Goal: Task Accomplishment & Management: Complete application form

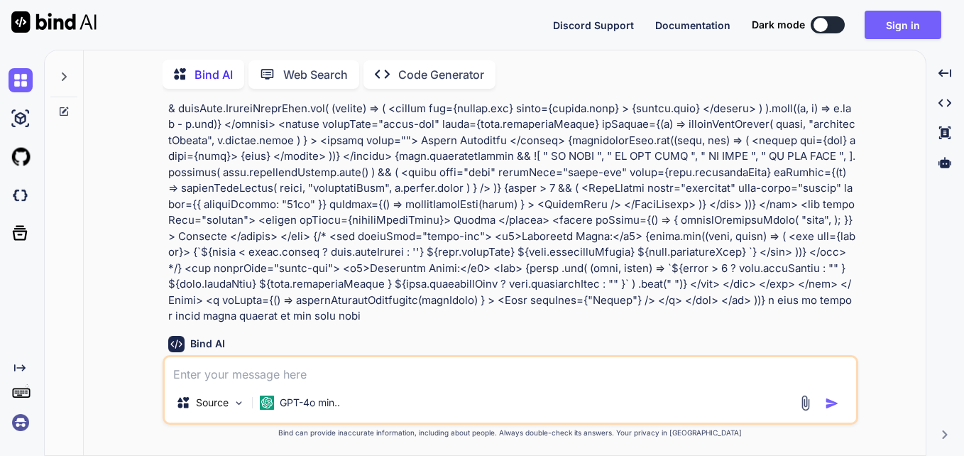
scroll to position [634, 0]
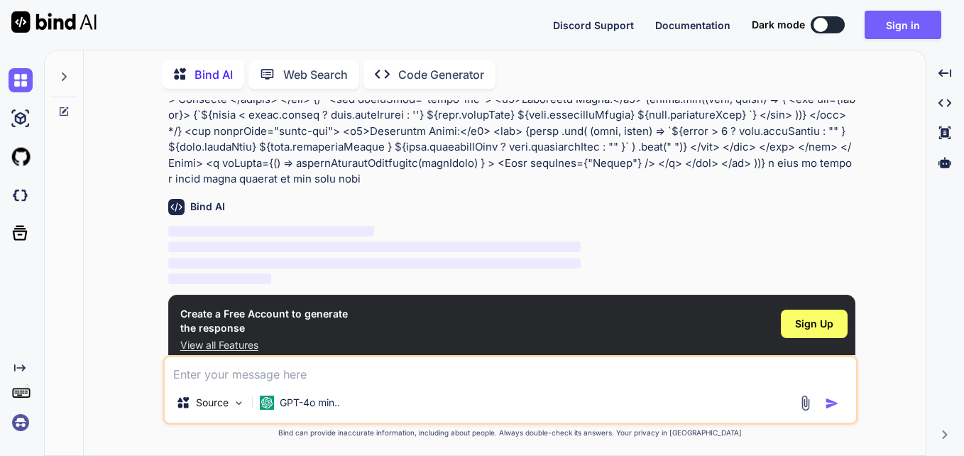
click at [177, 199] on img at bounding box center [176, 207] width 16 height 16
click at [230, 410] on div "Source" at bounding box center [210, 402] width 80 height 28
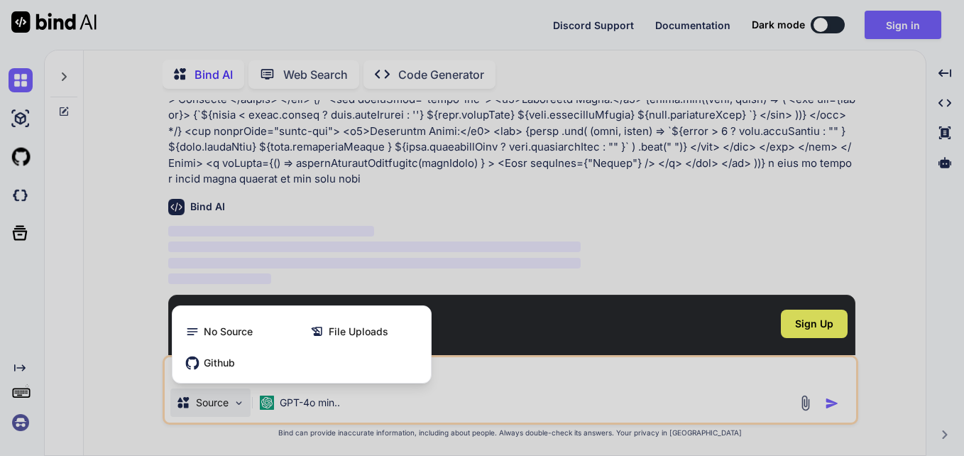
click at [223, 409] on div at bounding box center [482, 228] width 964 height 456
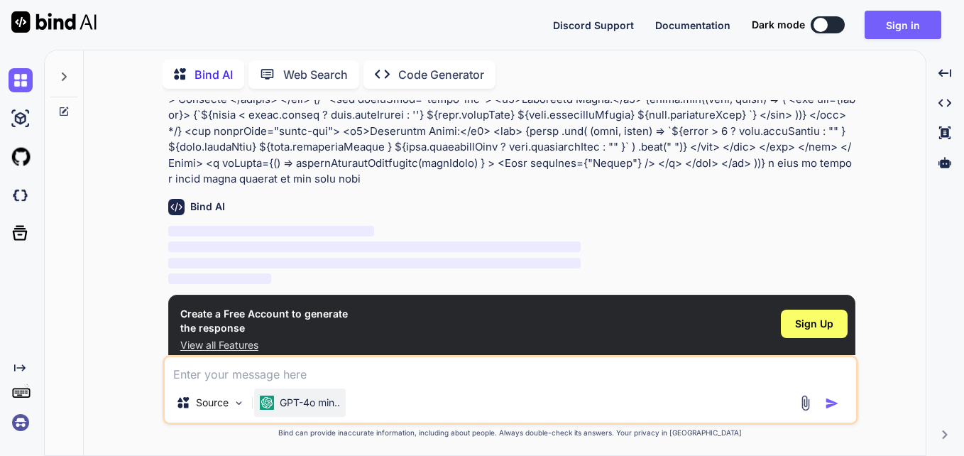
click at [312, 408] on p "GPT-4o min.." at bounding box center [310, 402] width 60 height 14
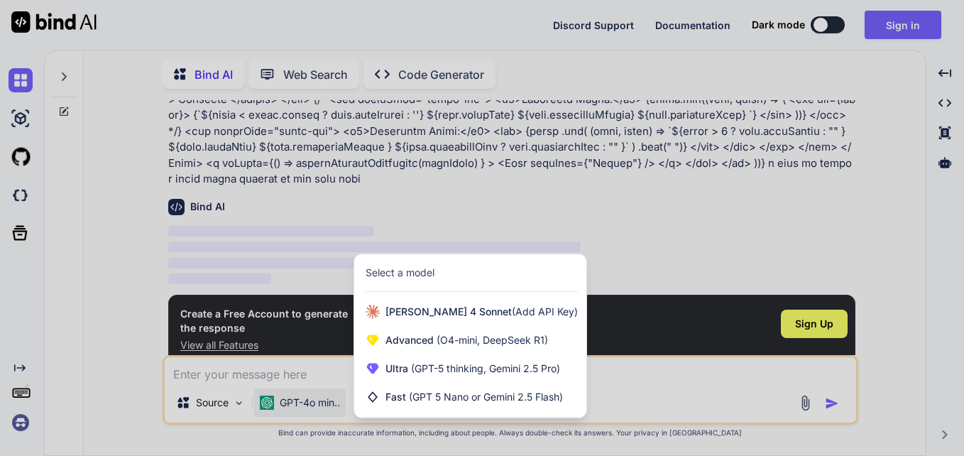
click at [315, 403] on div at bounding box center [482, 228] width 964 height 456
type textarea "x"
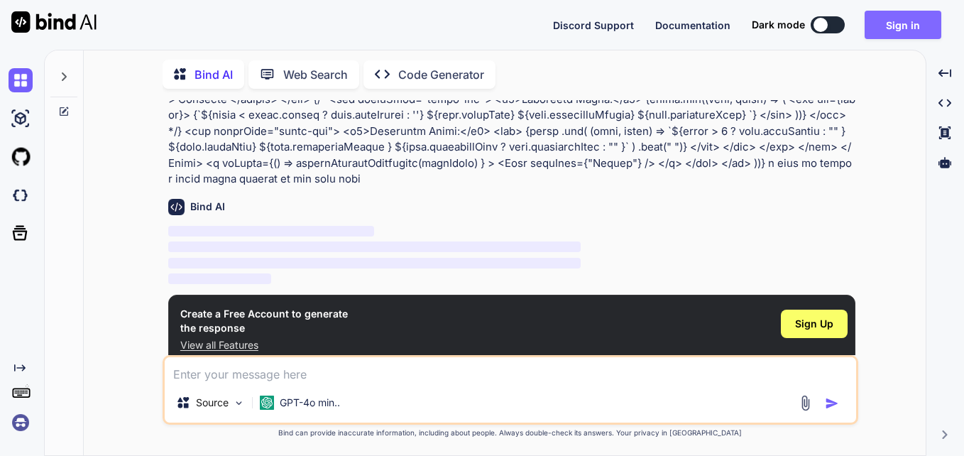
click at [886, 28] on button "Sign in" at bounding box center [903, 25] width 77 height 28
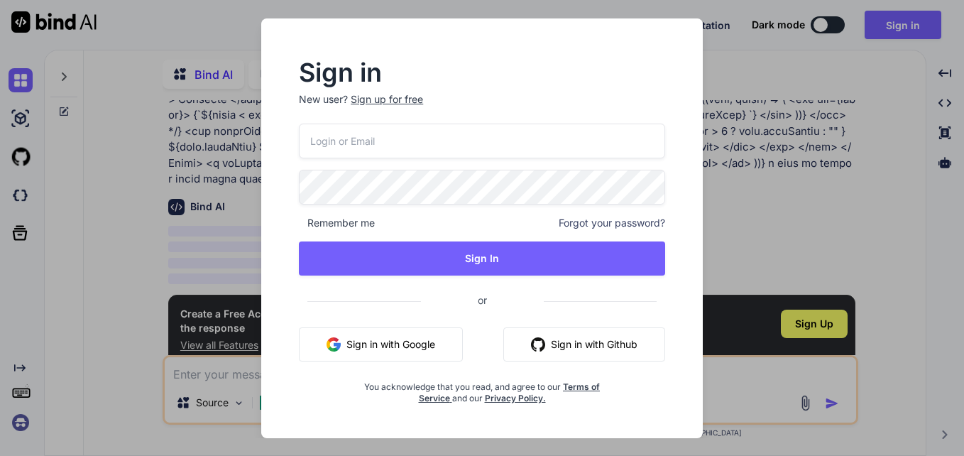
click at [403, 344] on button "Sign in with Google" at bounding box center [381, 344] width 164 height 34
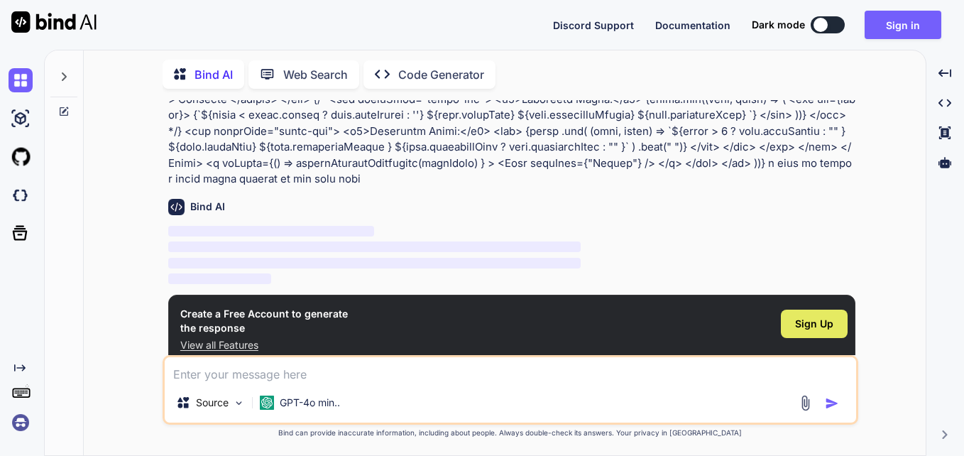
click at [804, 317] on div "Sign Up" at bounding box center [814, 324] width 67 height 28
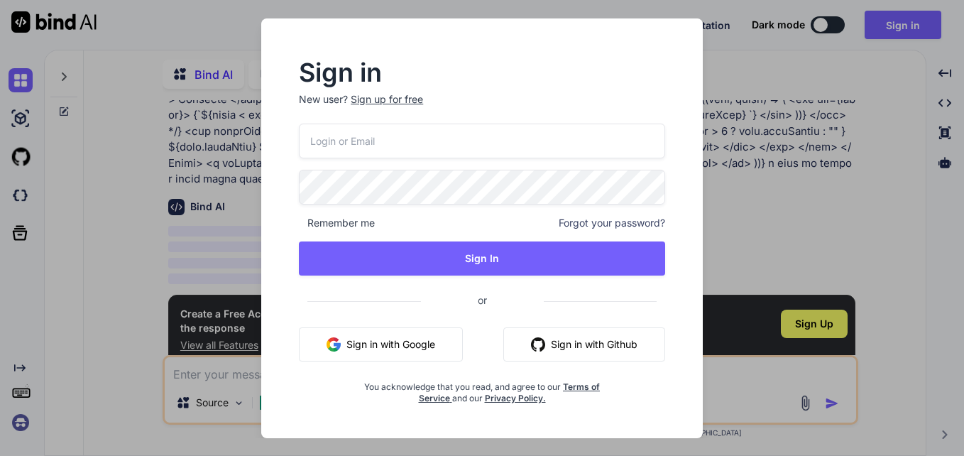
click at [344, 142] on input "email" at bounding box center [482, 141] width 366 height 35
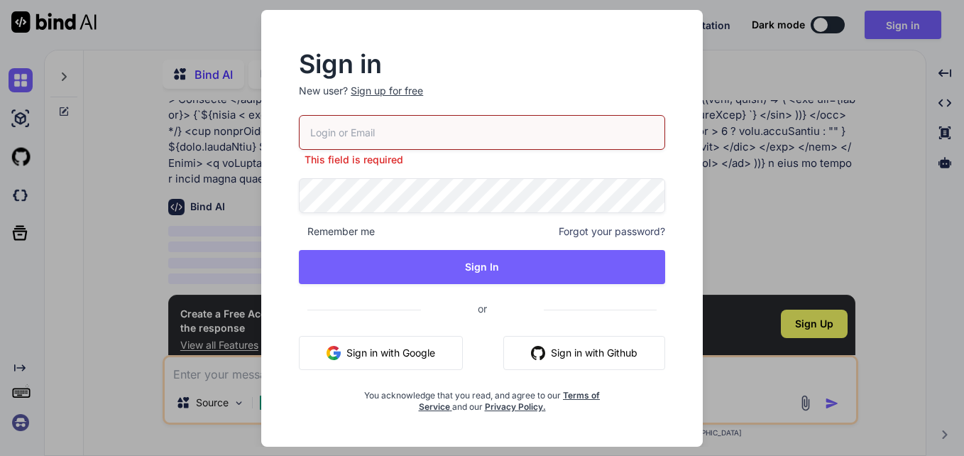
paste input "[EMAIL_ADDRESS][DOMAIN_NAME]"
type input "[EMAIL_ADDRESS][DOMAIN_NAME]"
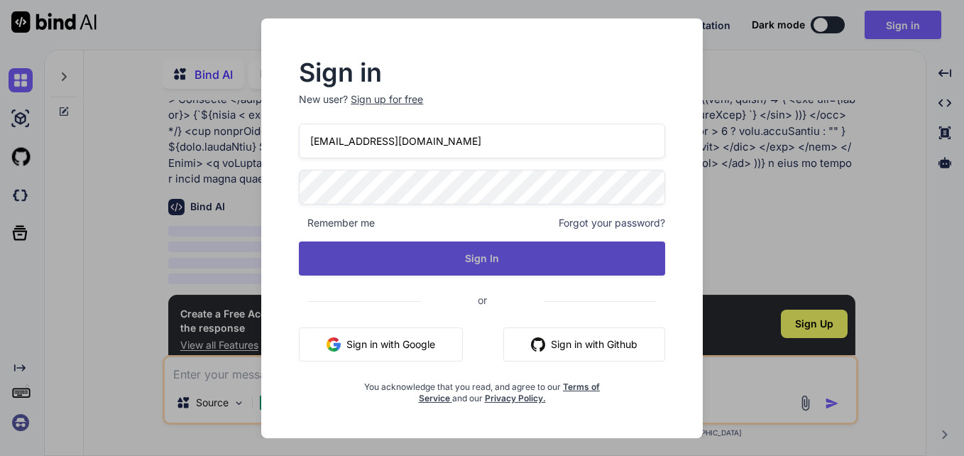
click at [425, 256] on button "Sign In" at bounding box center [482, 258] width 366 height 34
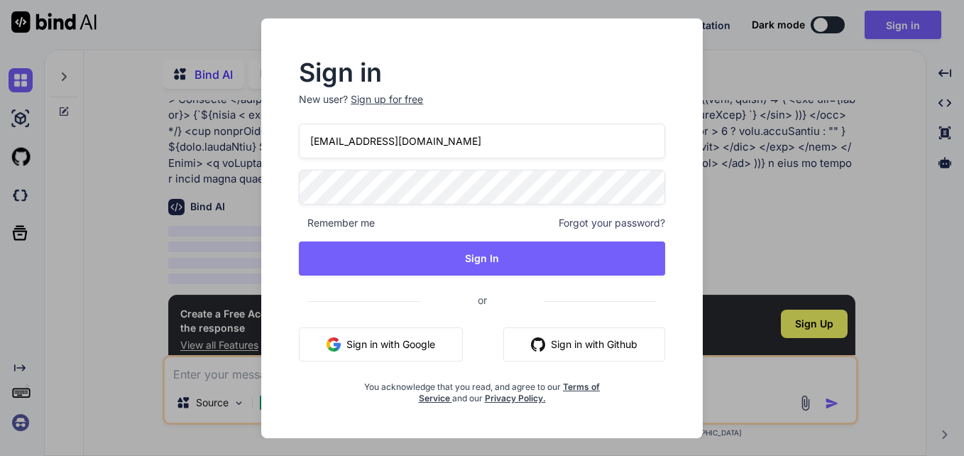
click at [784, 251] on div "Sign in New user? Sign up for free menphis.fein@horizonspost.com Remember me Fo…" at bounding box center [482, 228] width 964 height 456
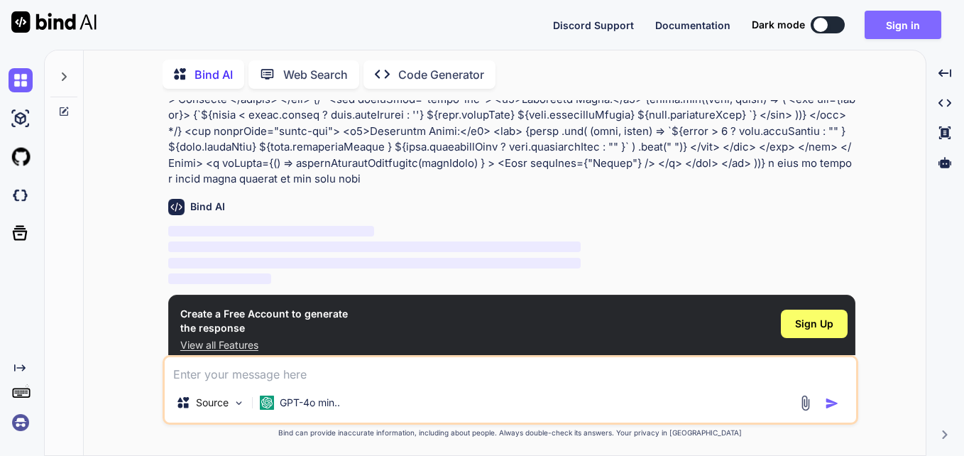
click at [890, 21] on button "Sign in" at bounding box center [903, 25] width 77 height 28
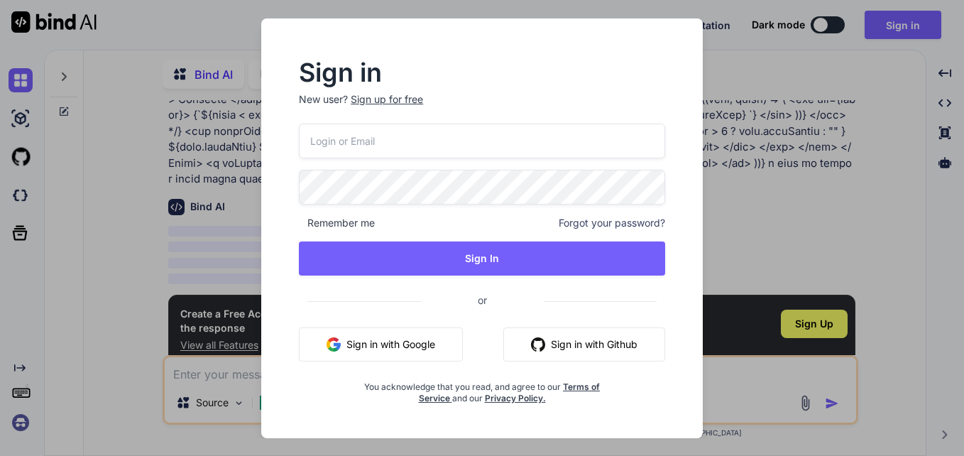
click at [403, 348] on button "Sign in with Google" at bounding box center [381, 344] width 164 height 34
click at [400, 144] on input "email" at bounding box center [482, 141] width 366 height 35
click at [398, 101] on p "New user? Sign up for free" at bounding box center [482, 107] width 366 height 31
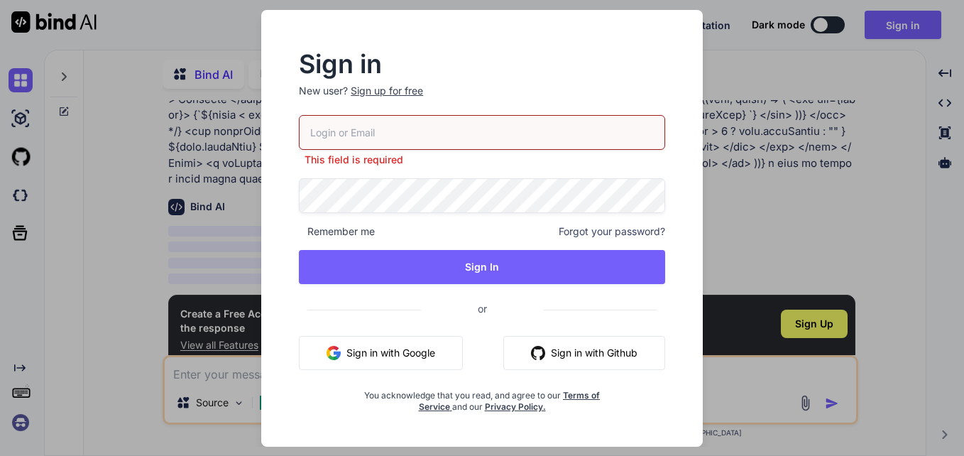
click at [387, 132] on input "email" at bounding box center [482, 132] width 366 height 35
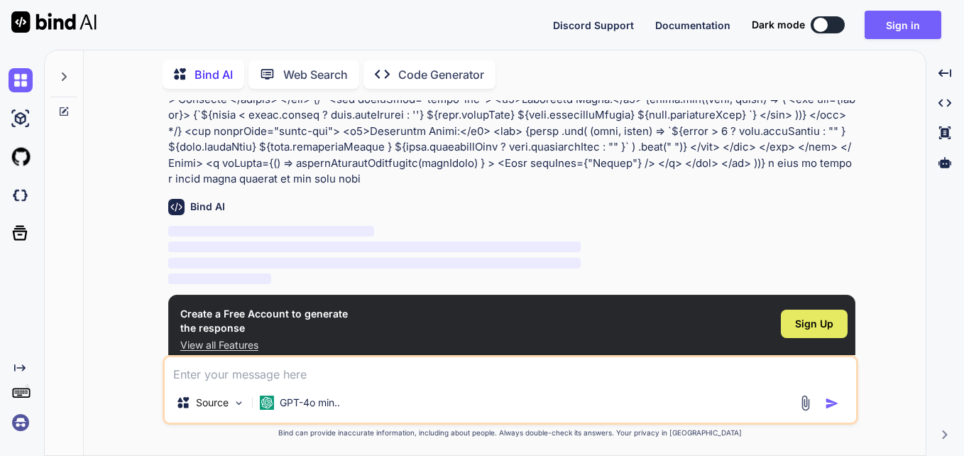
click at [802, 310] on div "Sign Up" at bounding box center [814, 324] width 67 height 28
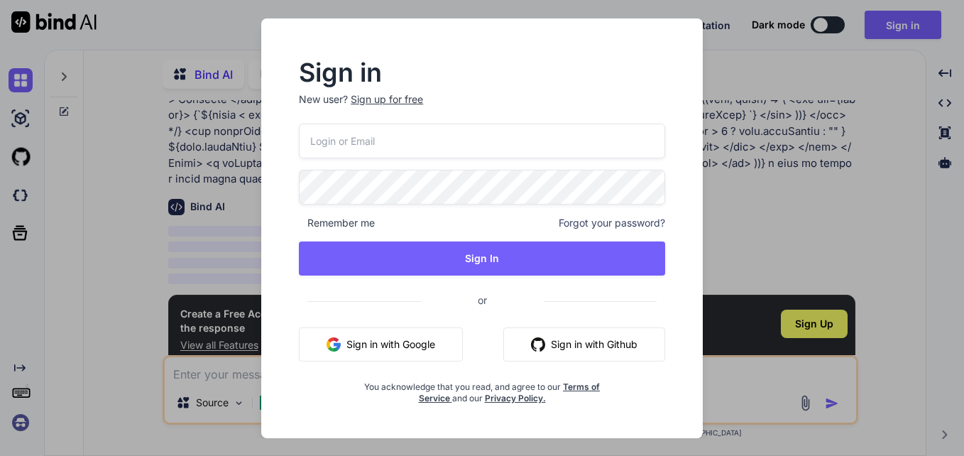
click at [364, 141] on input "email" at bounding box center [482, 141] width 366 height 35
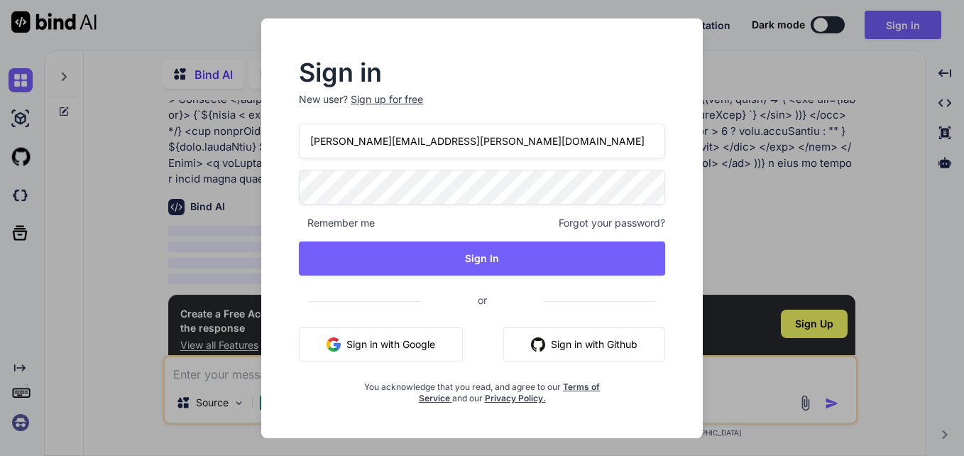
click at [342, 142] on input "krupal.padsala@tcs.com" at bounding box center [482, 141] width 366 height 35
type input "krupalpadsala33@gmail.com"
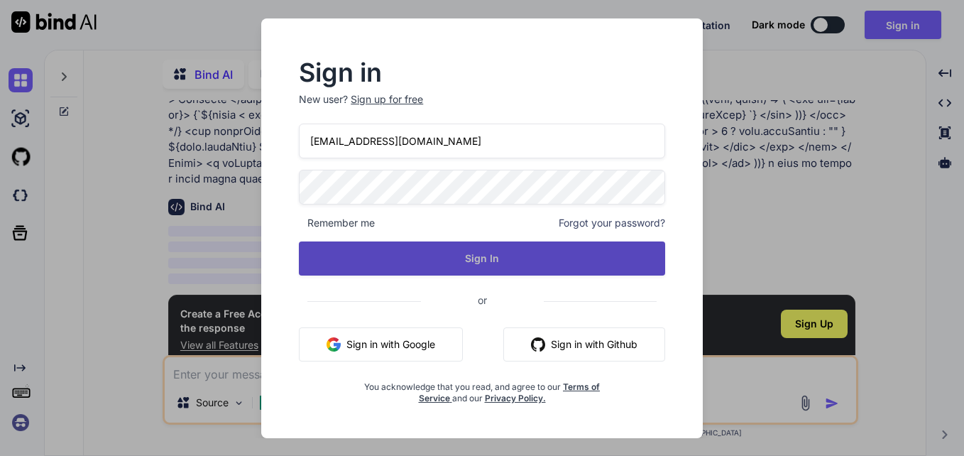
click at [500, 263] on button "Sign In" at bounding box center [482, 258] width 366 height 34
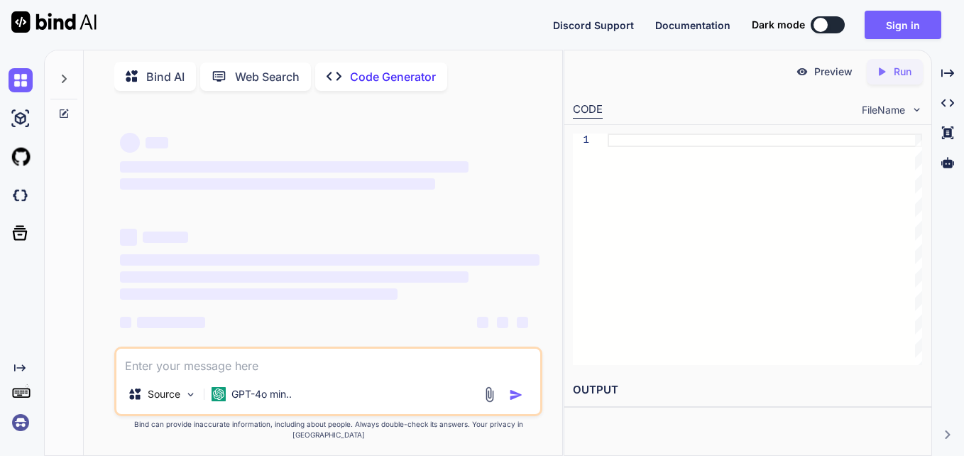
type textarea "x"
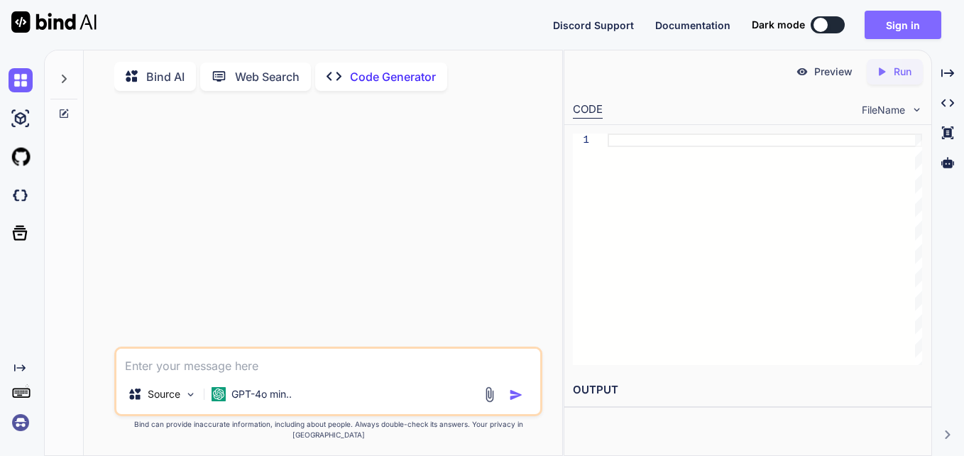
click at [885, 25] on button "Sign in" at bounding box center [903, 25] width 77 height 28
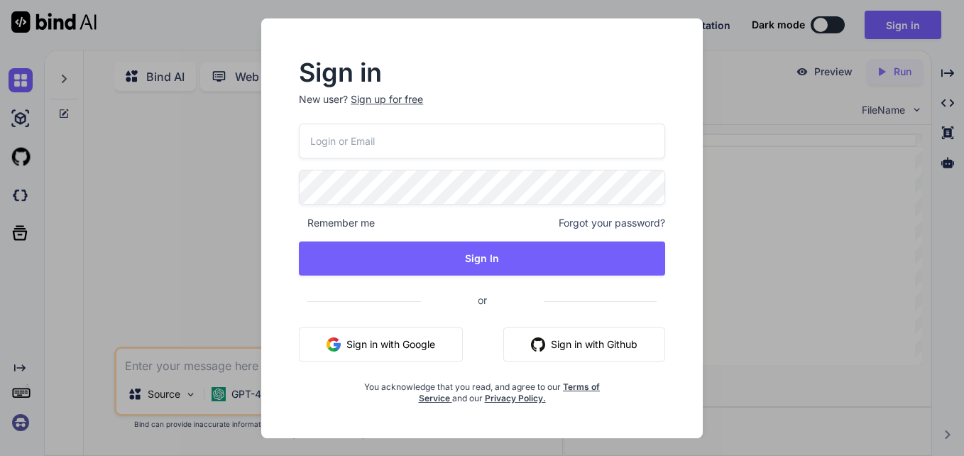
click at [483, 301] on span "or" at bounding box center [482, 300] width 123 height 35
click at [367, 100] on div "Sign up for free" at bounding box center [387, 99] width 72 height 14
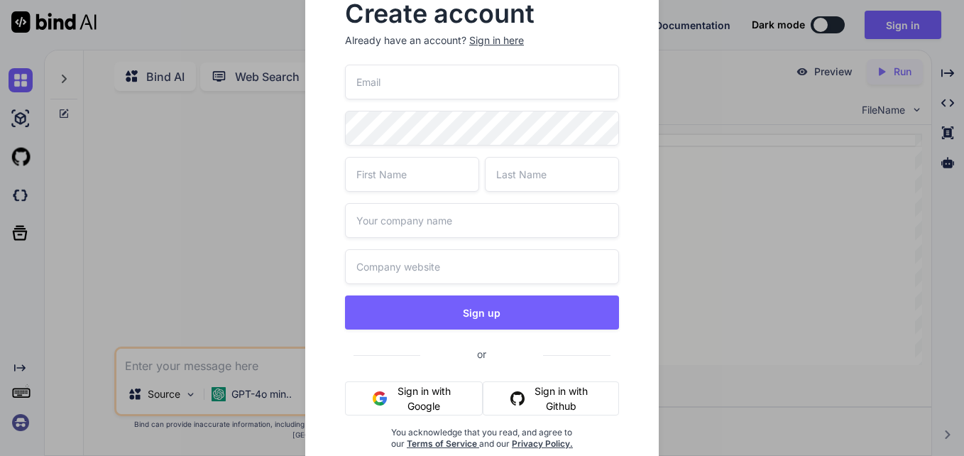
click at [371, 87] on input "email" at bounding box center [482, 82] width 274 height 35
click at [305, 116] on div "Create account Already have an account? Sign in here Sign up or Sign in with Go…" at bounding box center [482, 236] width 354 height 515
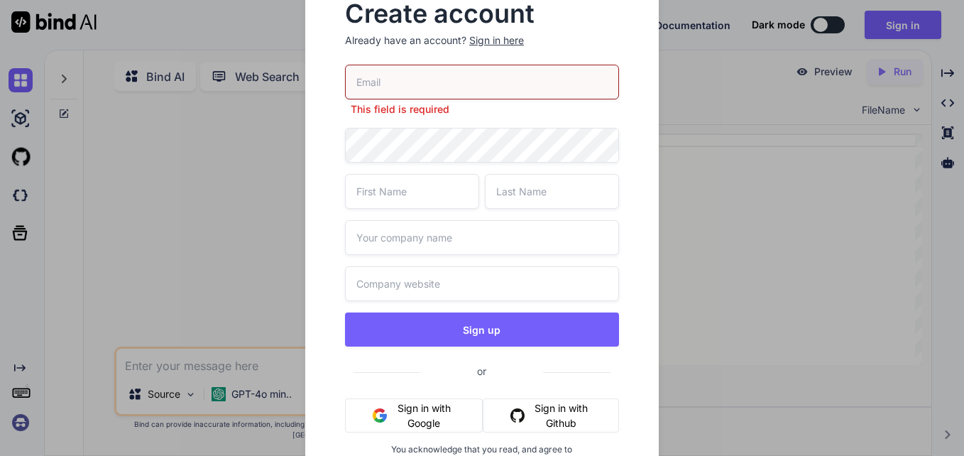
click at [384, 92] on input "email" at bounding box center [482, 82] width 274 height 35
type input "[EMAIL_ADDRESS][DOMAIN_NAME]"
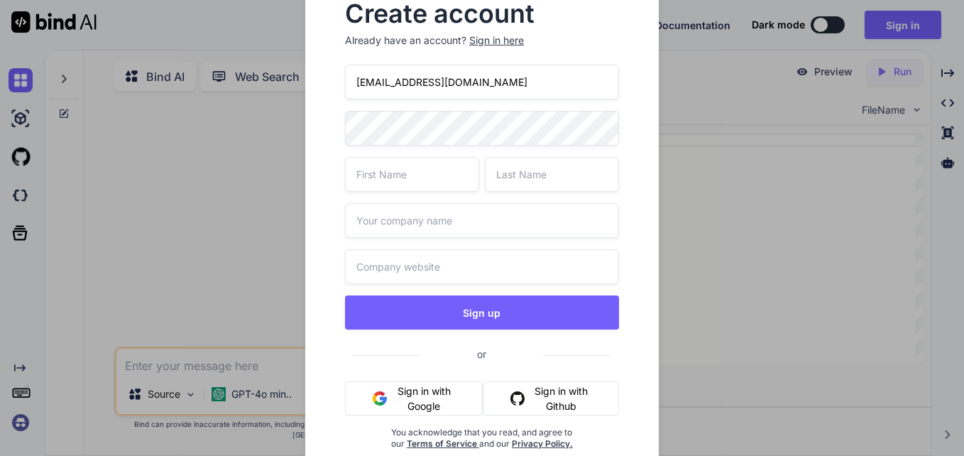
click at [384, 177] on input "text" at bounding box center [412, 174] width 134 height 35
type input "Hello"
click at [512, 178] on input "text" at bounding box center [552, 174] width 134 height 35
type input "View"
click at [395, 223] on input "text" at bounding box center [482, 220] width 274 height 35
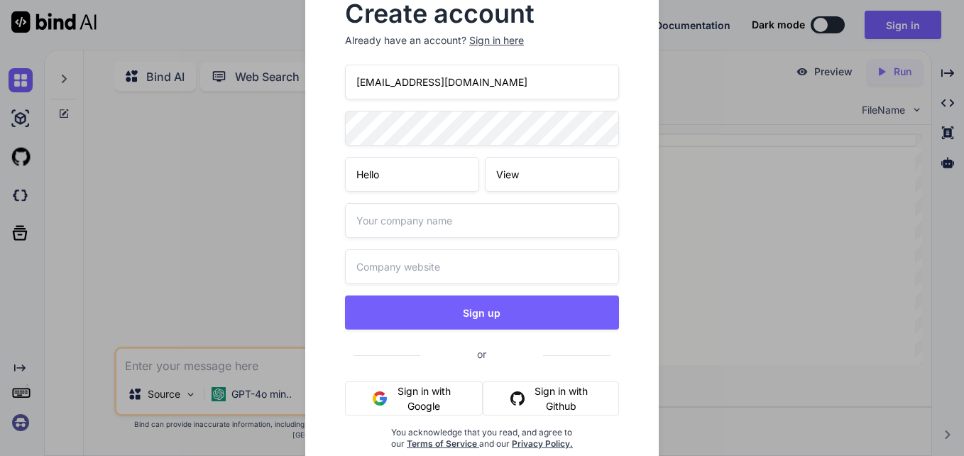
type input "Analyst"
click at [404, 270] on input "Analyst" at bounding box center [482, 266] width 274 height 35
click at [310, 298] on div "Create account Already have an account? Sign in here [EMAIL_ADDRESS][DOMAIN_NAM…" at bounding box center [482, 236] width 354 height 515
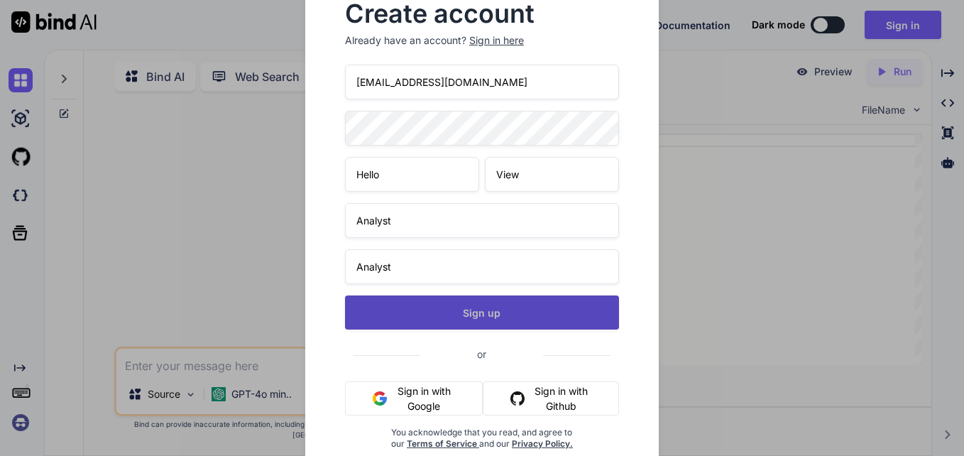
click at [401, 308] on button "Sign up" at bounding box center [482, 312] width 274 height 34
type textarea "x"
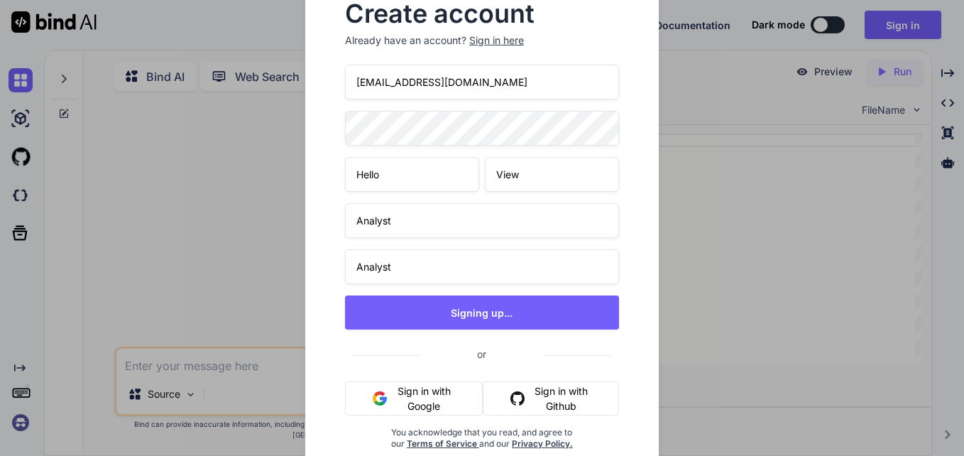
click at [611, 56] on div "Create account Already have an account? Sign in here" at bounding box center [482, 28] width 274 height 74
drag, startPoint x: 520, startPoint y: 75, endPoint x: 338, endPoint y: 80, distance: 181.8
click at [338, 80] on div "Create account Already have an account? Sign in here [EMAIL_ADDRESS][DOMAIN_NAM…" at bounding box center [482, 237] width 308 height 493
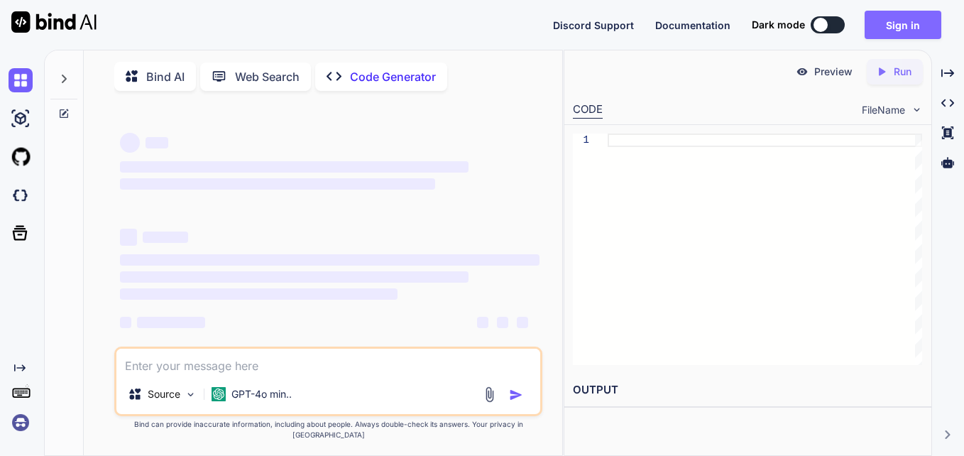
click at [886, 23] on button "Sign in" at bounding box center [903, 25] width 77 height 28
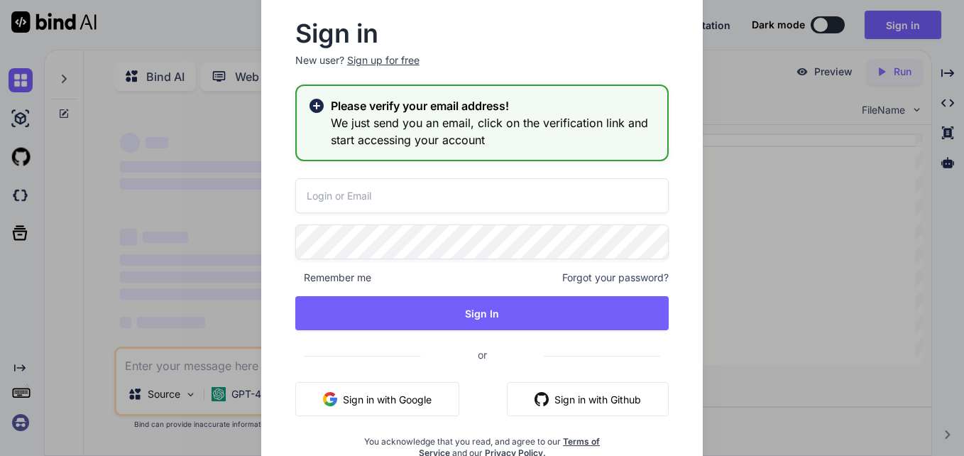
click at [429, 129] on h3 "We just send you an email, click on the verification link and start accessing y…" at bounding box center [493, 131] width 325 height 34
click at [371, 58] on div "Sign up for free" at bounding box center [383, 60] width 72 height 14
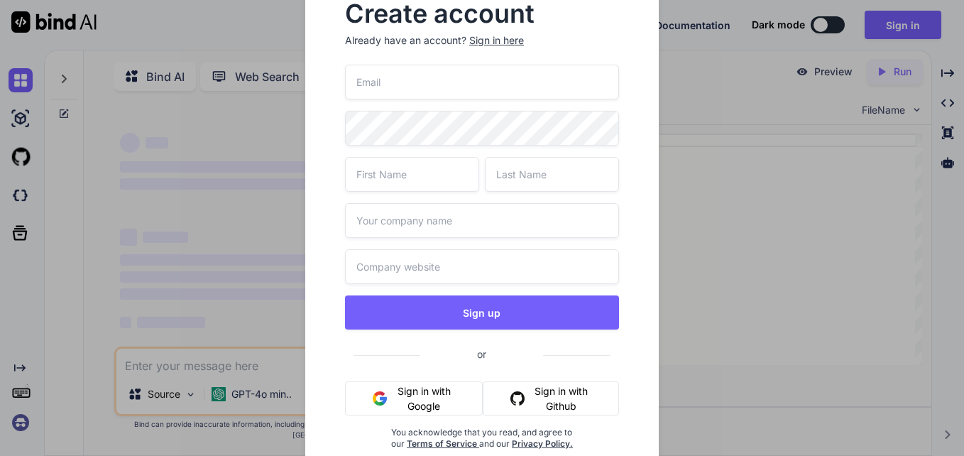
click at [390, 85] on input "email" at bounding box center [482, 82] width 274 height 35
type input "[EMAIL_ADDRESS][DOMAIN_NAME]"
type input "Hello"
type input "View"
type input "Analyst"
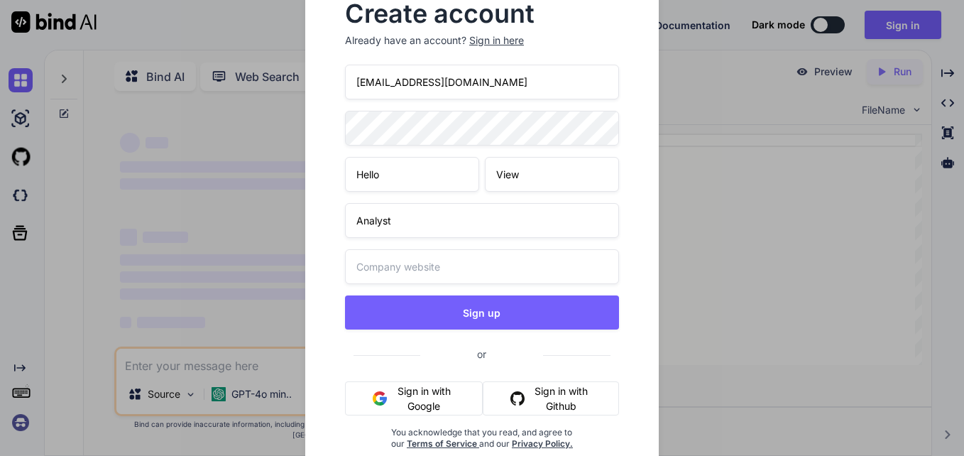
type input "Analyst"
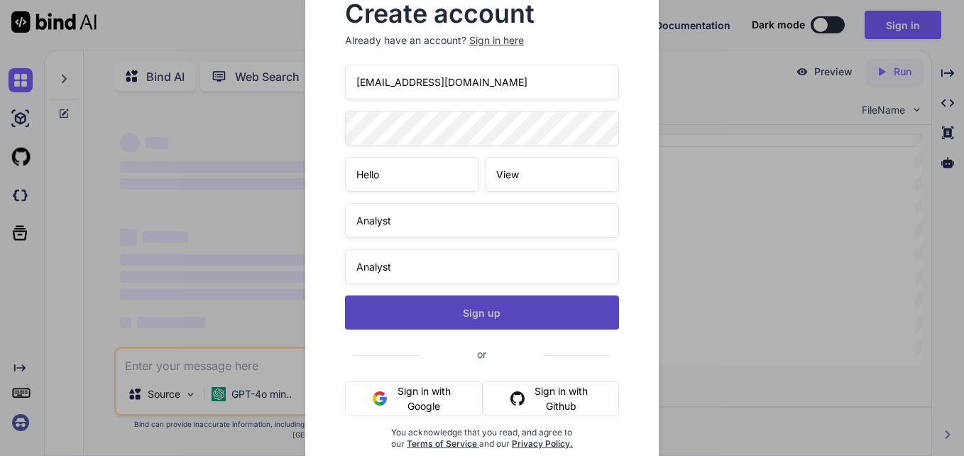
click at [447, 312] on button "Sign up" at bounding box center [482, 312] width 274 height 34
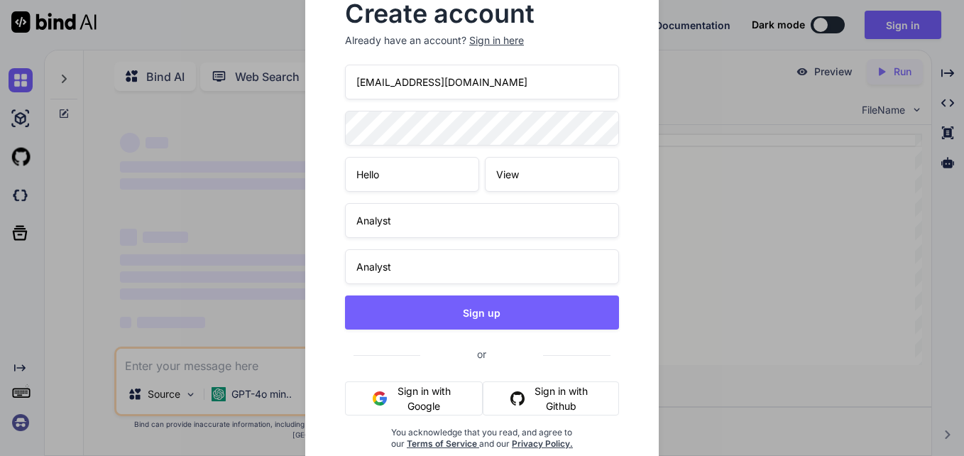
scroll to position [18, 0]
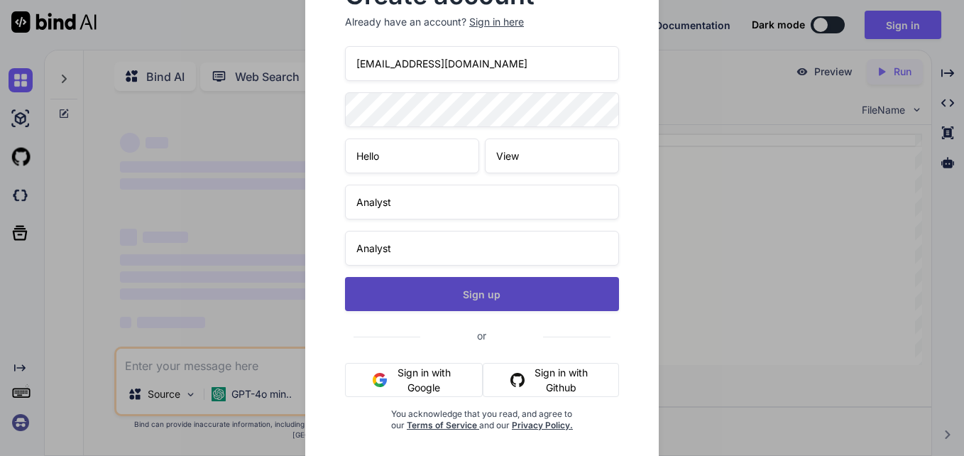
click at [491, 295] on button "Sign up" at bounding box center [482, 294] width 274 height 34
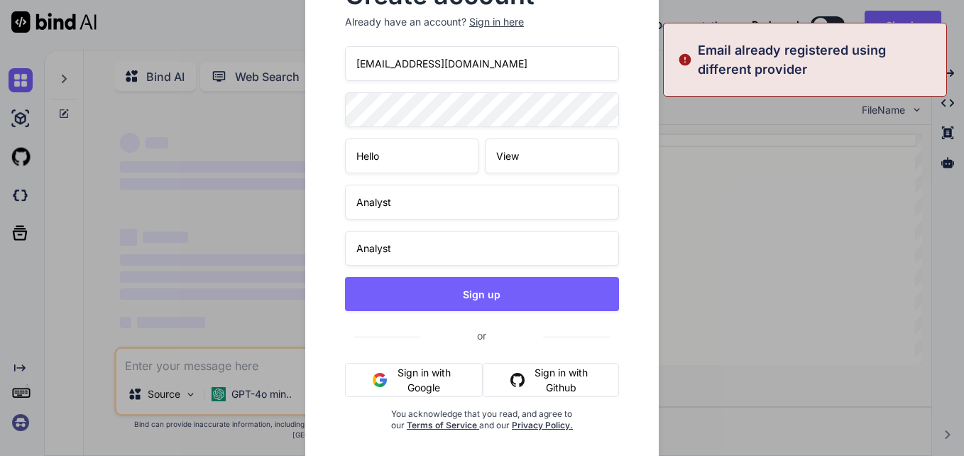
click at [794, 200] on div "Create account Already have an account? Sign in here [EMAIL_ADDRESS][DOMAIN_NAM…" at bounding box center [482, 228] width 964 height 456
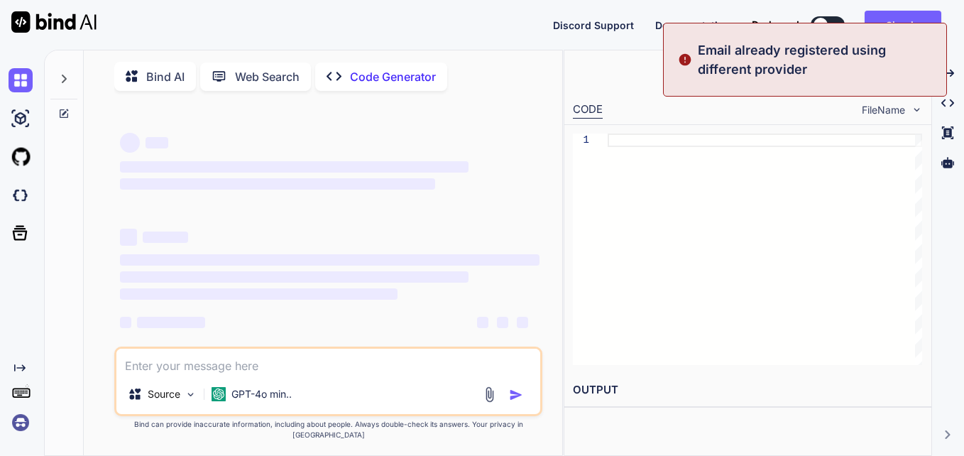
click at [868, 180] on div at bounding box center [765, 248] width 315 height 231
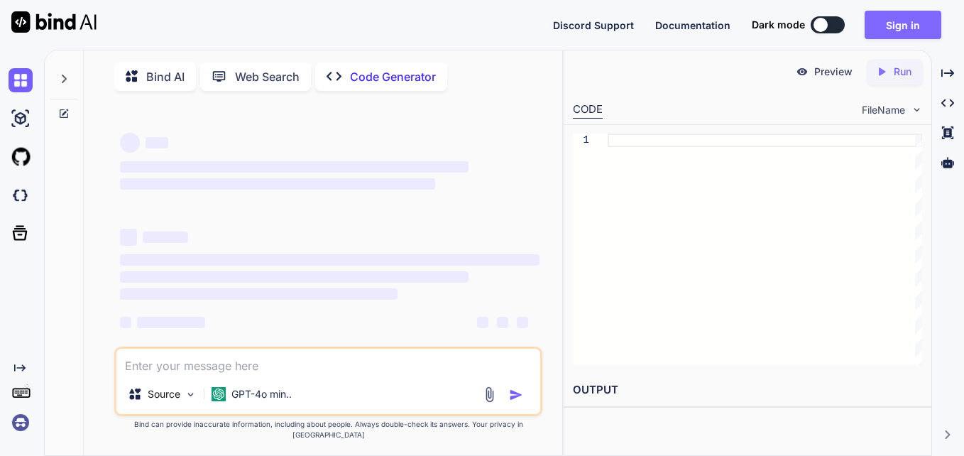
click at [909, 17] on button "Sign in" at bounding box center [903, 25] width 77 height 28
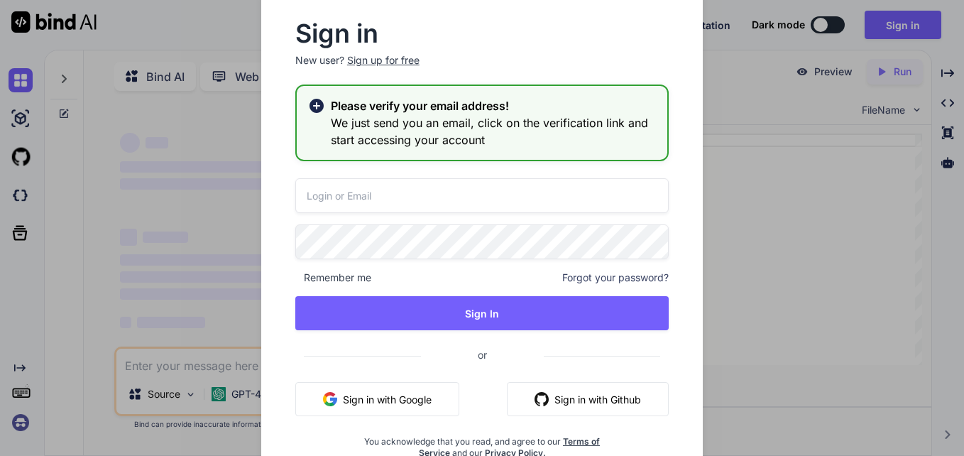
click at [390, 192] on input "email" at bounding box center [481, 195] width 373 height 35
type input "[EMAIL_ADDRESS][DOMAIN_NAME]"
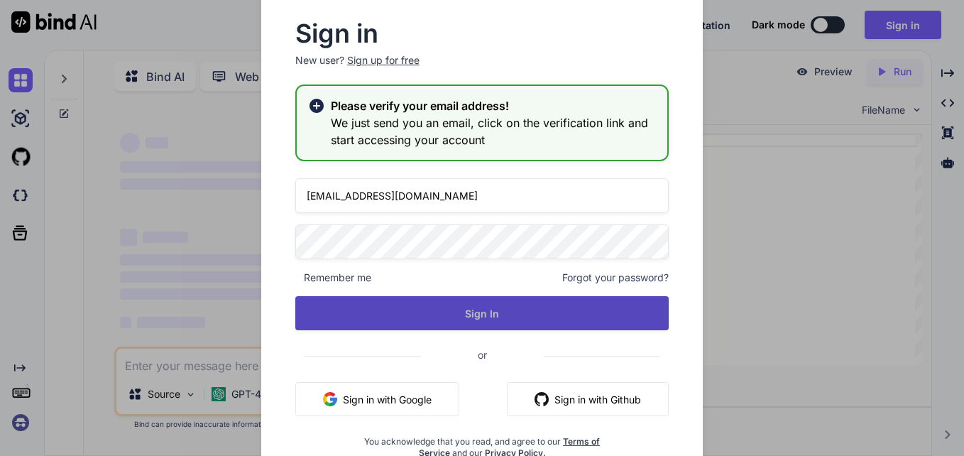
click at [393, 310] on button "Sign In" at bounding box center [481, 313] width 373 height 34
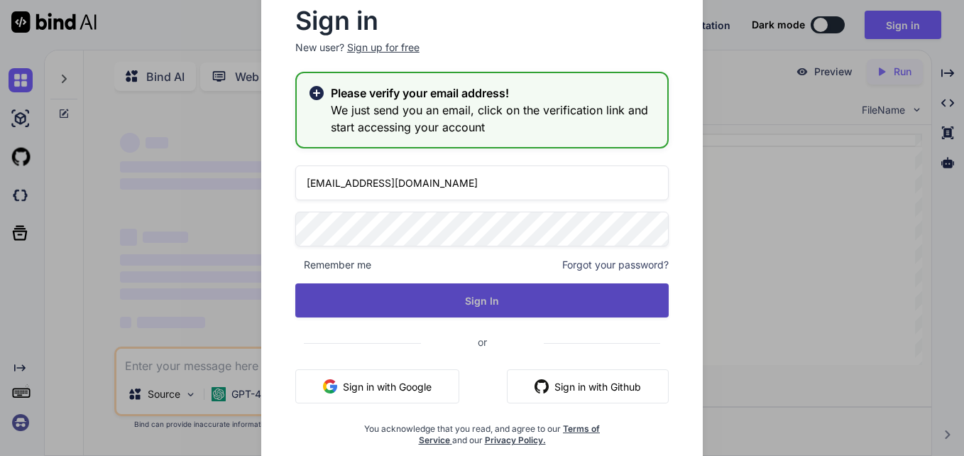
scroll to position [16, 0]
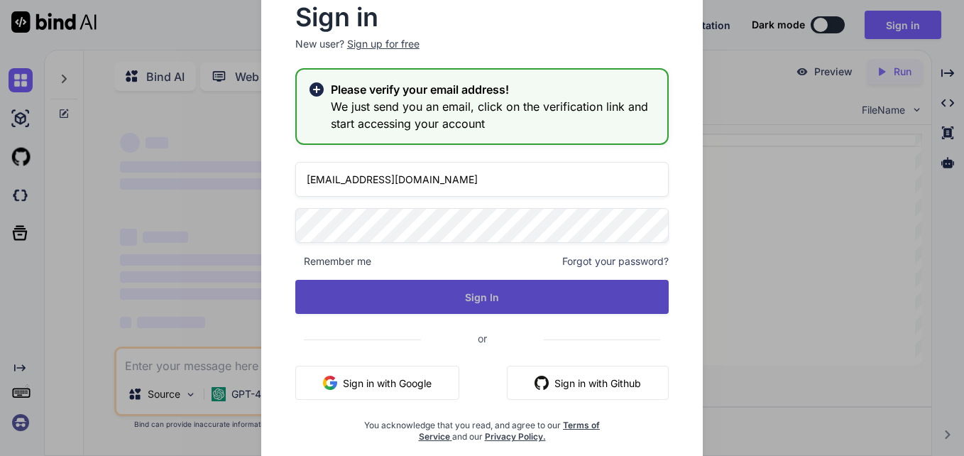
click at [482, 297] on button "Sign In" at bounding box center [481, 297] width 373 height 34
click at [479, 297] on button "Sign In" at bounding box center [481, 297] width 373 height 34
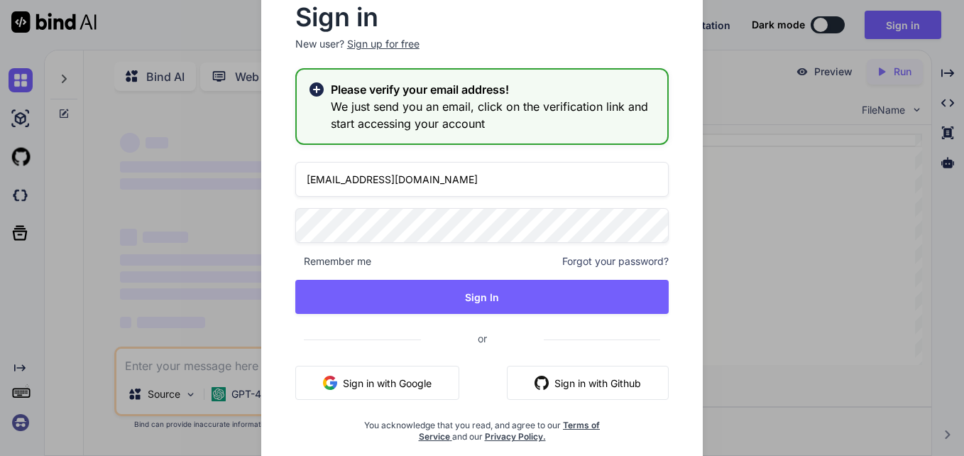
type textarea "x"
click at [320, 88] on icon at bounding box center [317, 89] width 14 height 14
click at [317, 86] on icon at bounding box center [317, 89] width 14 height 14
click at [317, 92] on rect at bounding box center [316, 89] width 9 height 9
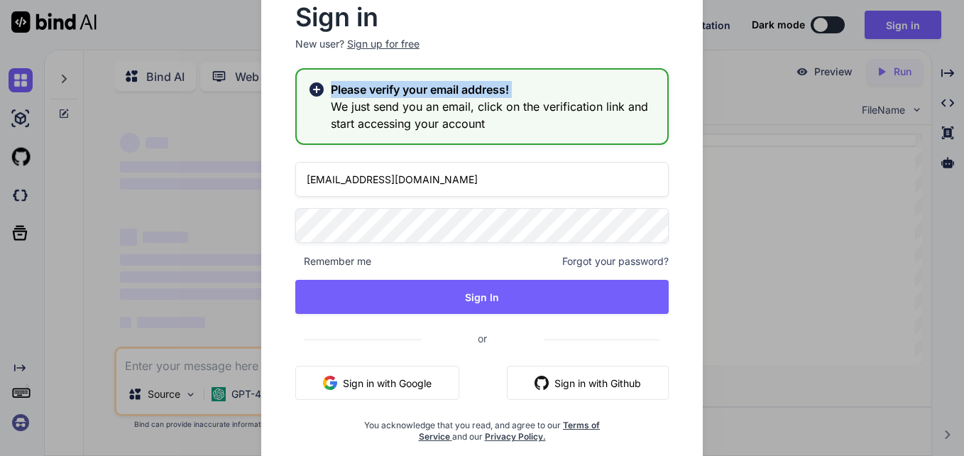
click at [317, 92] on rect at bounding box center [316, 89] width 9 height 9
drag, startPoint x: 317, startPoint y: 92, endPoint x: 377, endPoint y: 115, distance: 64.5
click at [377, 115] on h3 "We just send you an email, click on the verification link and start accessing y…" at bounding box center [493, 115] width 325 height 34
click at [319, 87] on icon at bounding box center [317, 89] width 14 height 14
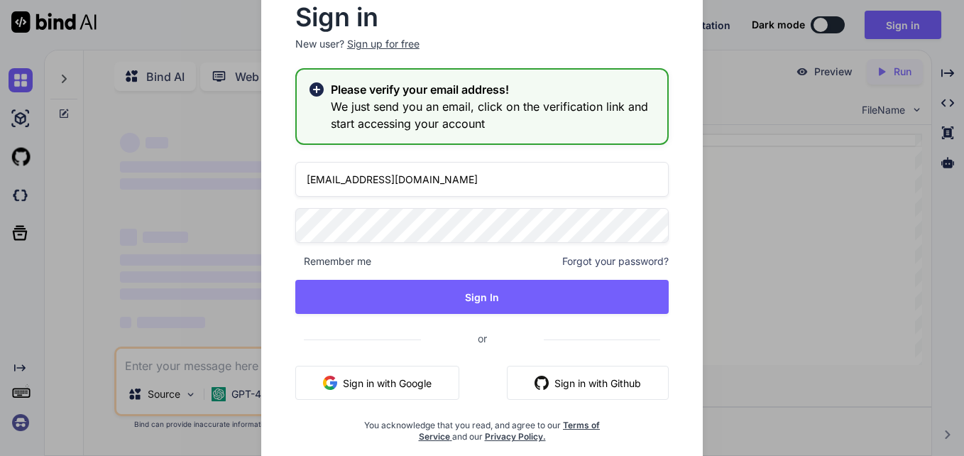
drag, startPoint x: 319, startPoint y: 87, endPoint x: 375, endPoint y: 103, distance: 58.2
click at [375, 103] on h3 "We just send you an email, click on the verification link and start accessing y…" at bounding box center [493, 115] width 325 height 34
drag, startPoint x: 375, startPoint y: 103, endPoint x: 316, endPoint y: 82, distance: 62.7
click at [316, 82] on icon at bounding box center [316, 89] width 17 height 17
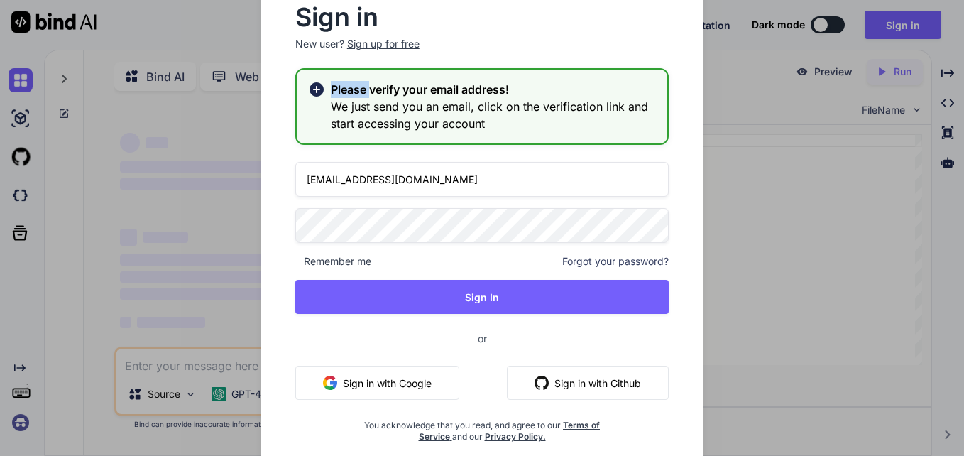
click at [315, 82] on icon at bounding box center [316, 89] width 17 height 17
drag, startPoint x: 315, startPoint y: 82, endPoint x: 496, endPoint y: 97, distance: 181.7
click at [496, 101] on h3 "We just send you an email, click on the verification link and start accessing y…" at bounding box center [493, 115] width 325 height 34
click at [394, 43] on div "Sign up for free" at bounding box center [383, 44] width 72 height 14
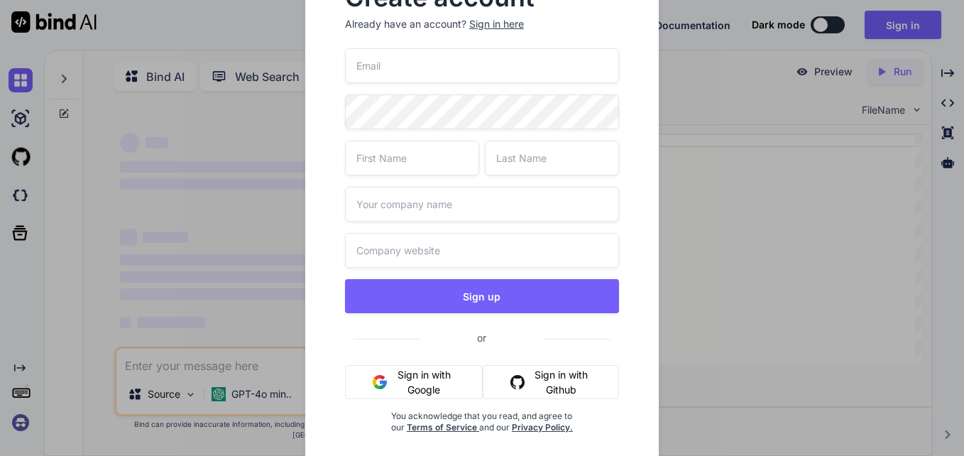
click at [410, 79] on input "email" at bounding box center [482, 65] width 274 height 35
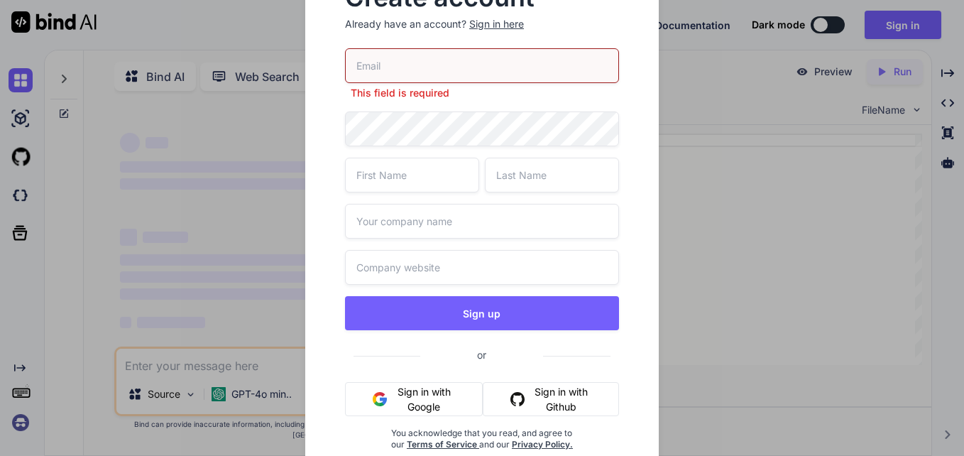
paste input "mne.jain@horizonspost.com"
type input "mne.jain@horizonspost.com"
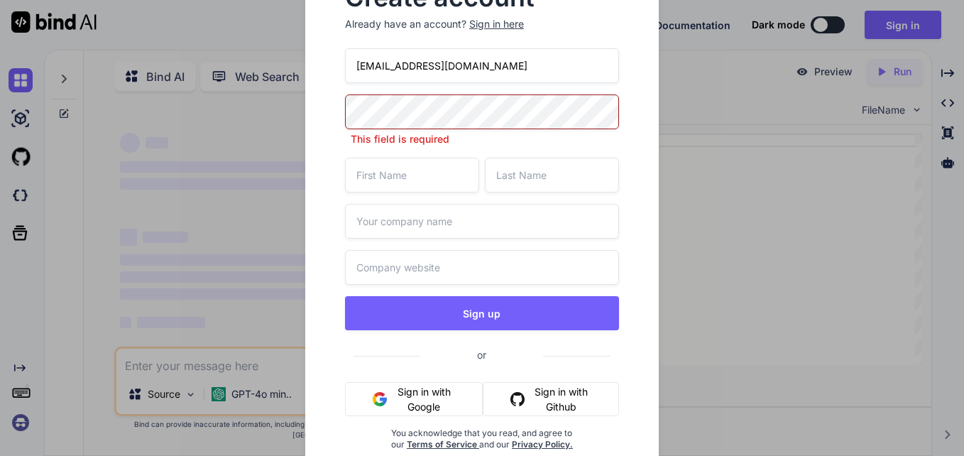
click at [392, 157] on div "mne.jain@horizonspost.com This field is required Sign up or Sign in with Google…" at bounding box center [482, 266] width 274 height 436
type input "man"
click at [508, 169] on input "text" at bounding box center [552, 175] width 134 height 35
type input "jain"
click at [452, 205] on input "text" at bounding box center [482, 221] width 274 height 35
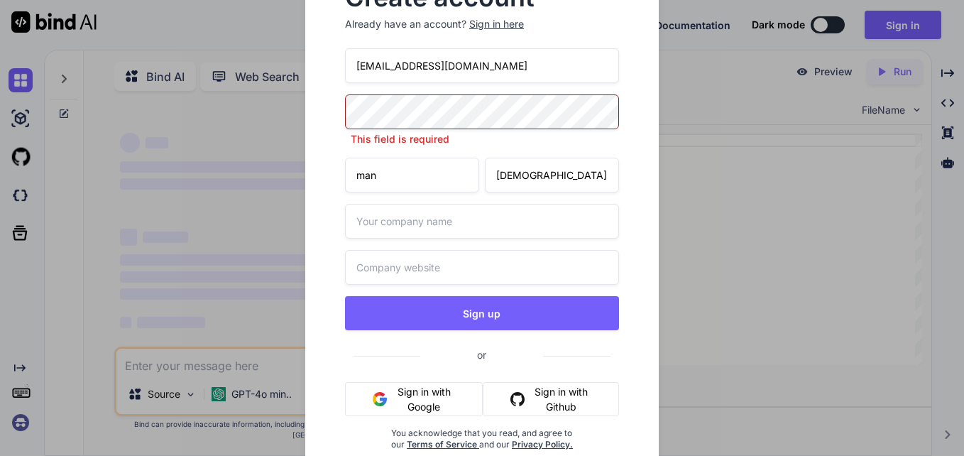
type input "Analyst"
click at [393, 183] on input "man" at bounding box center [412, 175] width 134 height 35
type input "mne"
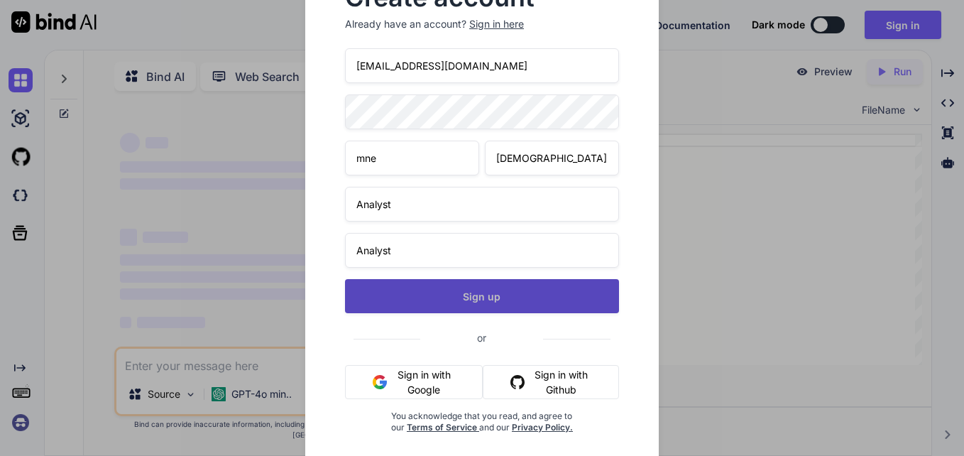
click at [471, 312] on button "Sign up" at bounding box center [482, 296] width 274 height 34
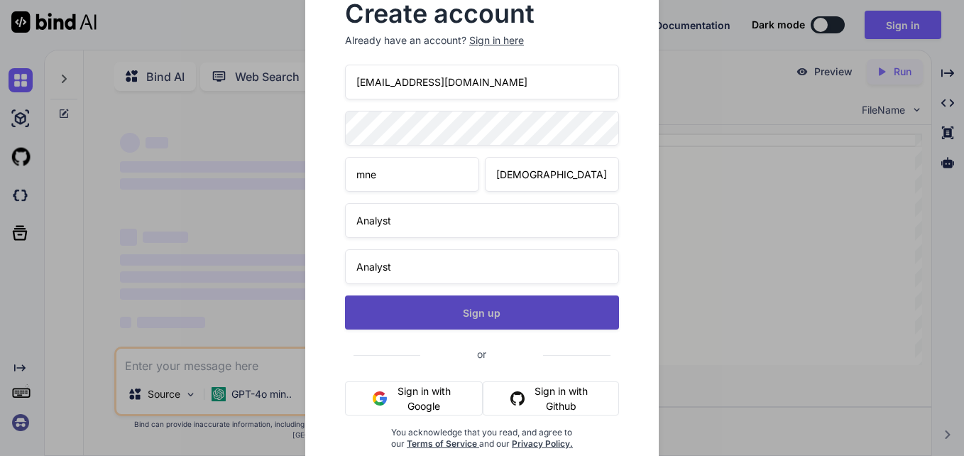
click at [440, 307] on button "Sign up" at bounding box center [482, 312] width 274 height 34
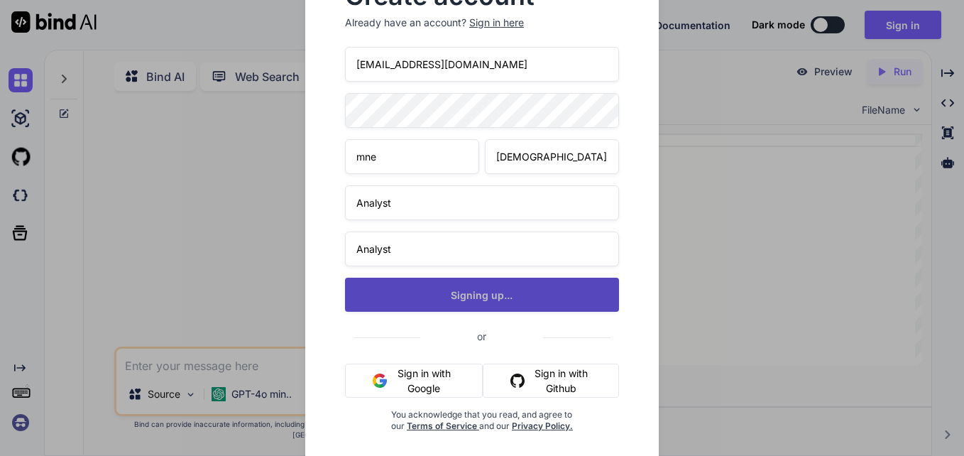
type textarea "x"
